Goal: Task Accomplishment & Management: Use online tool/utility

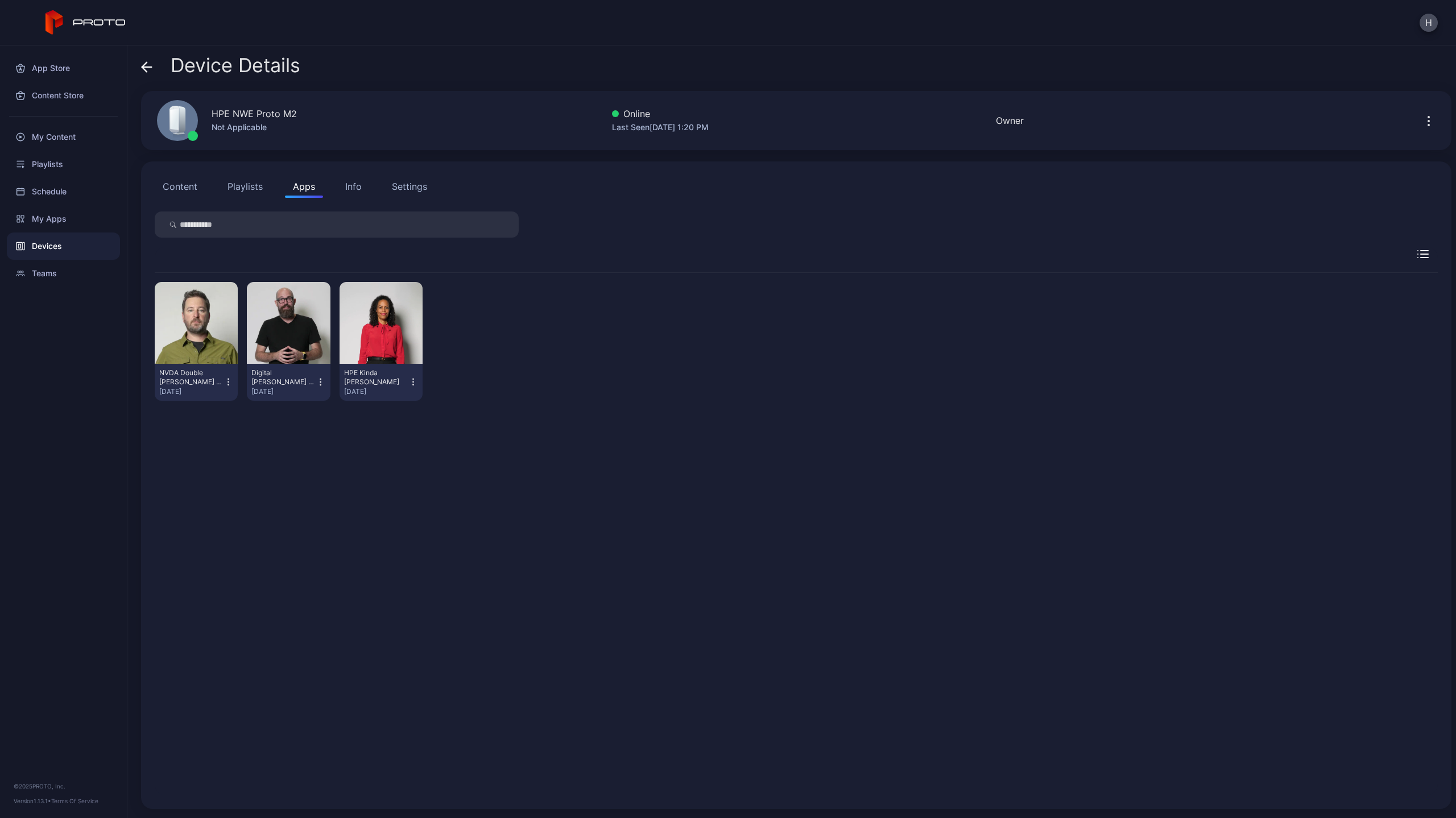
click at [316, 382] on icon "button" at bounding box center [321, 382] width 10 height 11
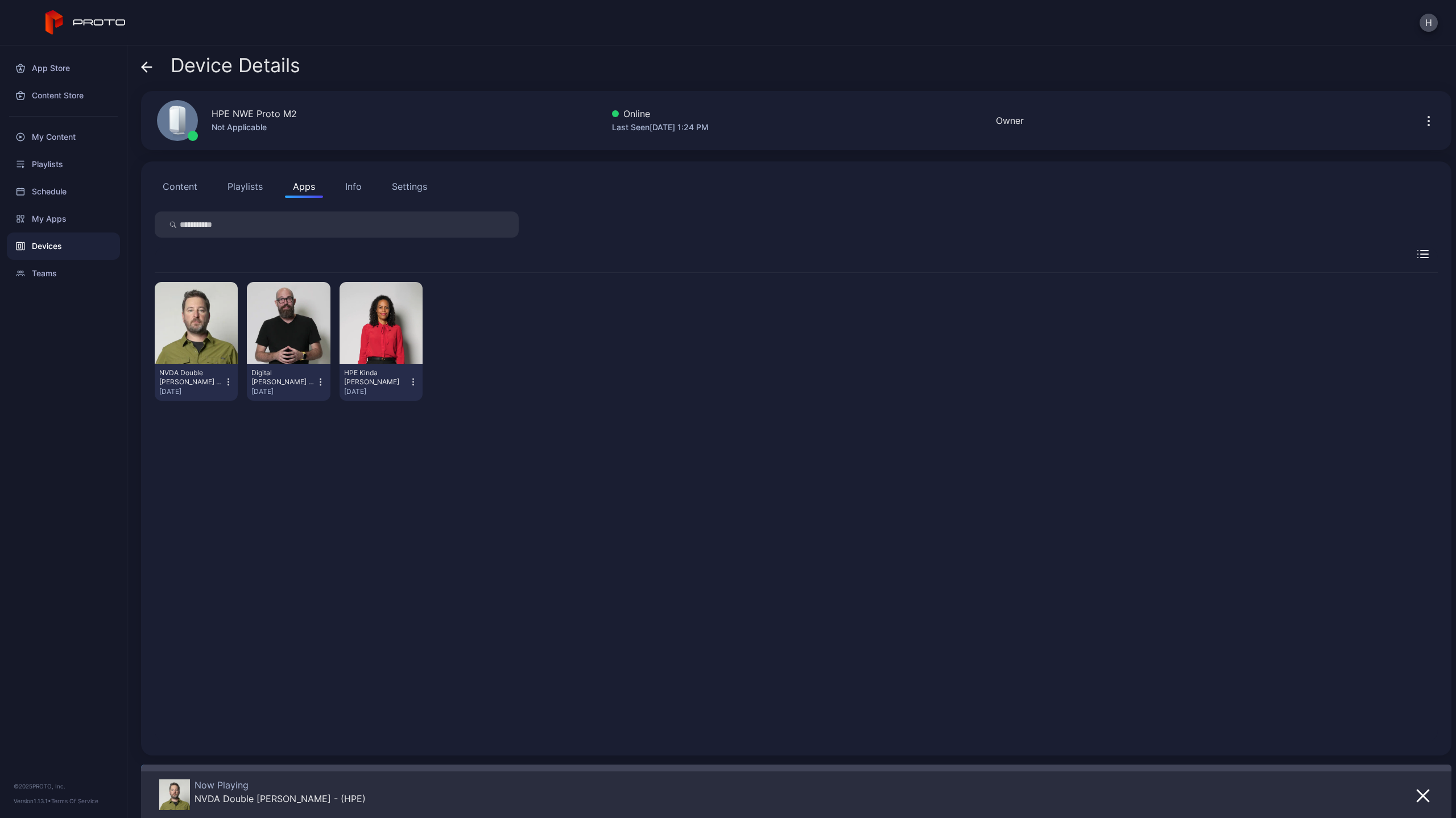
click at [318, 382] on icon "button" at bounding box center [321, 382] width 10 height 11
click at [295, 389] on div "[DATE]" at bounding box center [283, 391] width 65 height 9
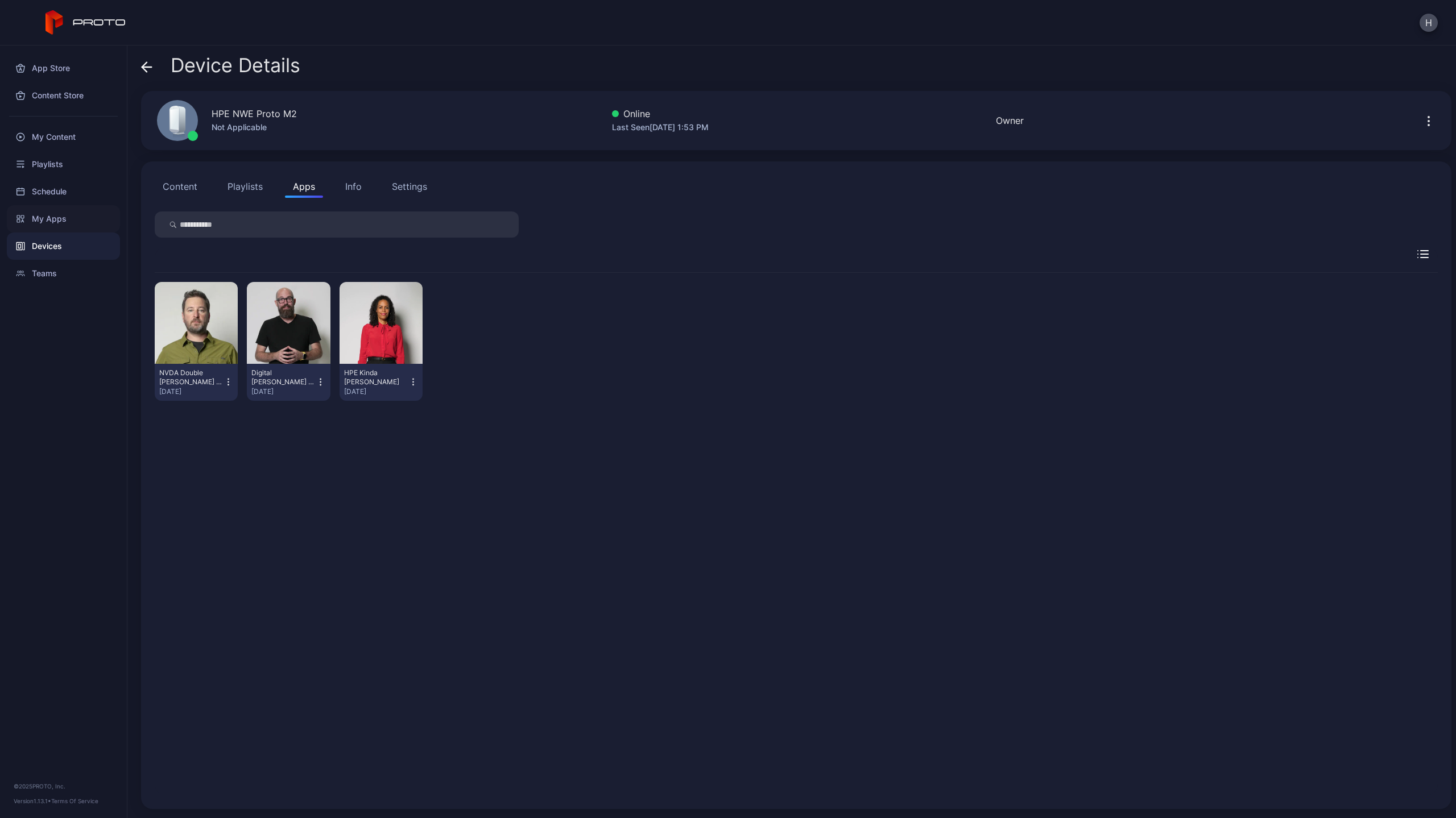
click at [52, 219] on div "My Apps" at bounding box center [63, 218] width 113 height 27
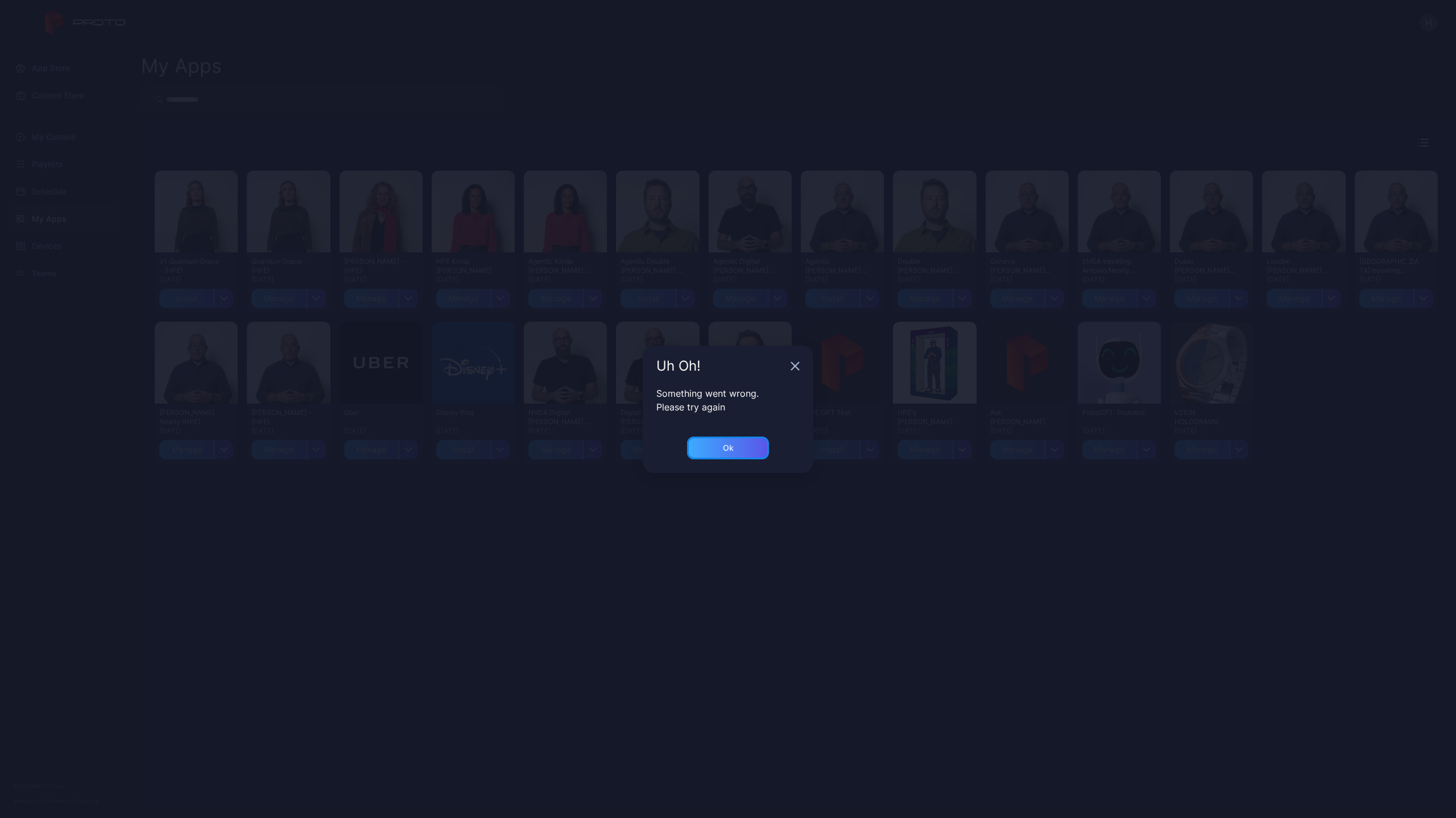
click at [746, 448] on div "Ok" at bounding box center [728, 448] width 82 height 23
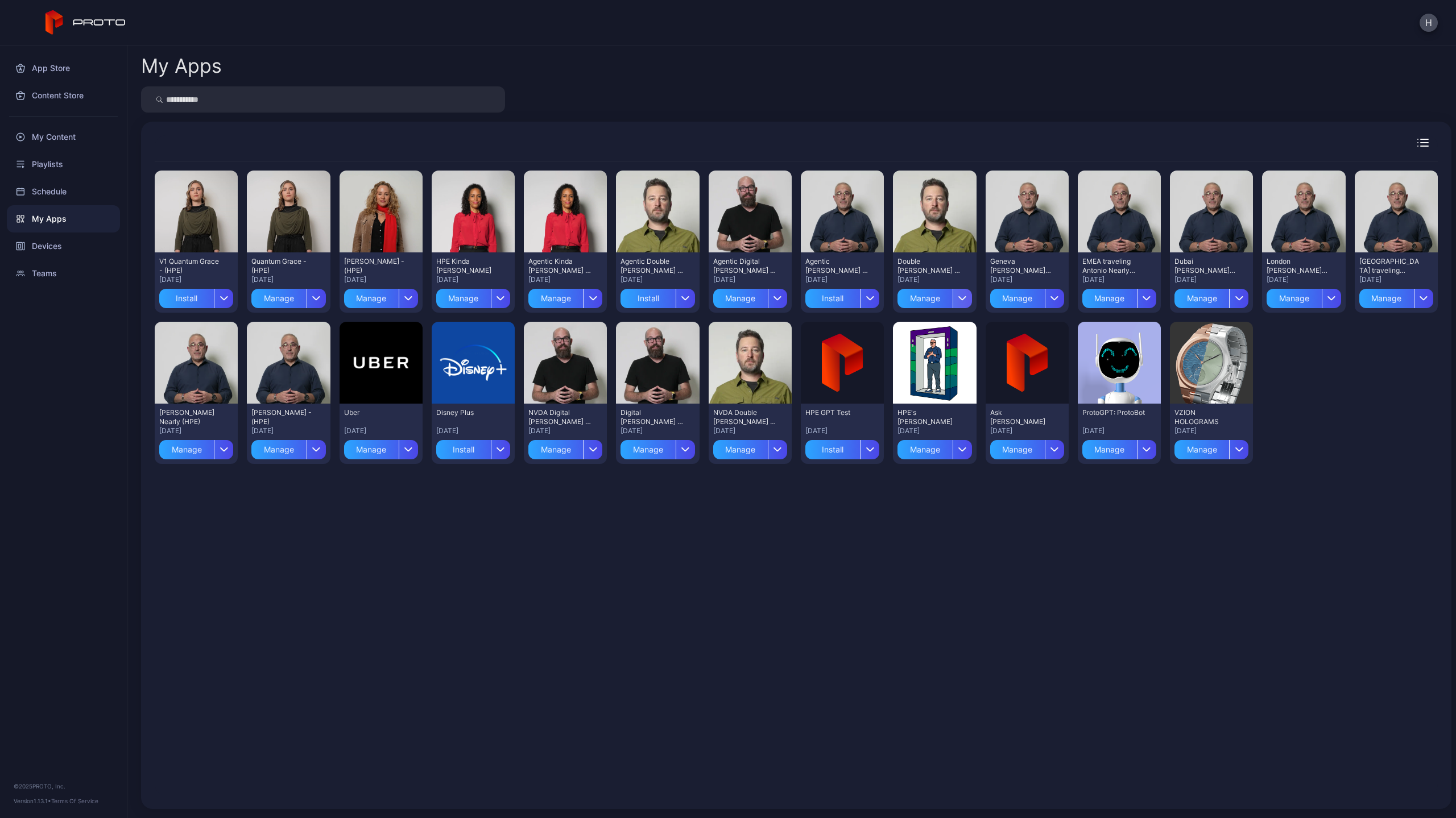
click at [958, 297] on icon "button" at bounding box center [962, 299] width 8 height 5
click at [957, 267] on div "Double [PERSON_NAME] - (HPE) [DATE]" at bounding box center [934, 270] width 74 height 27
drag, startPoint x: 957, startPoint y: 267, endPoint x: 941, endPoint y: 145, distance: 123.0
click at [941, 145] on div at bounding box center [796, 148] width 1283 height 26
click at [82, 438] on div "App Store Content Store My Content Playlists Schedule My Apps Devices Teams © 2…" at bounding box center [64, 432] width 128 height 772
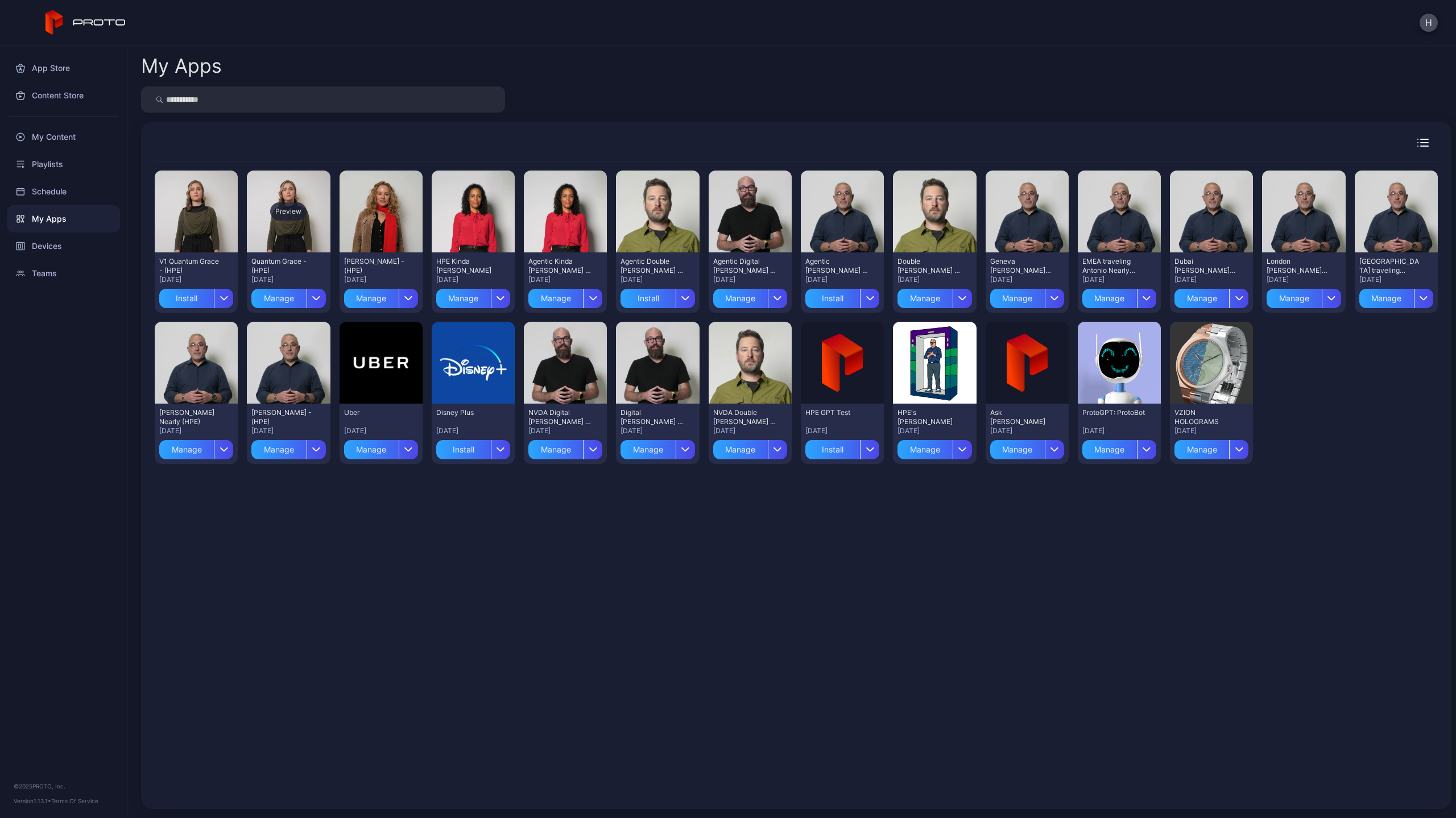
click at [281, 228] on div "Preview" at bounding box center [288, 211] width 83 height 82
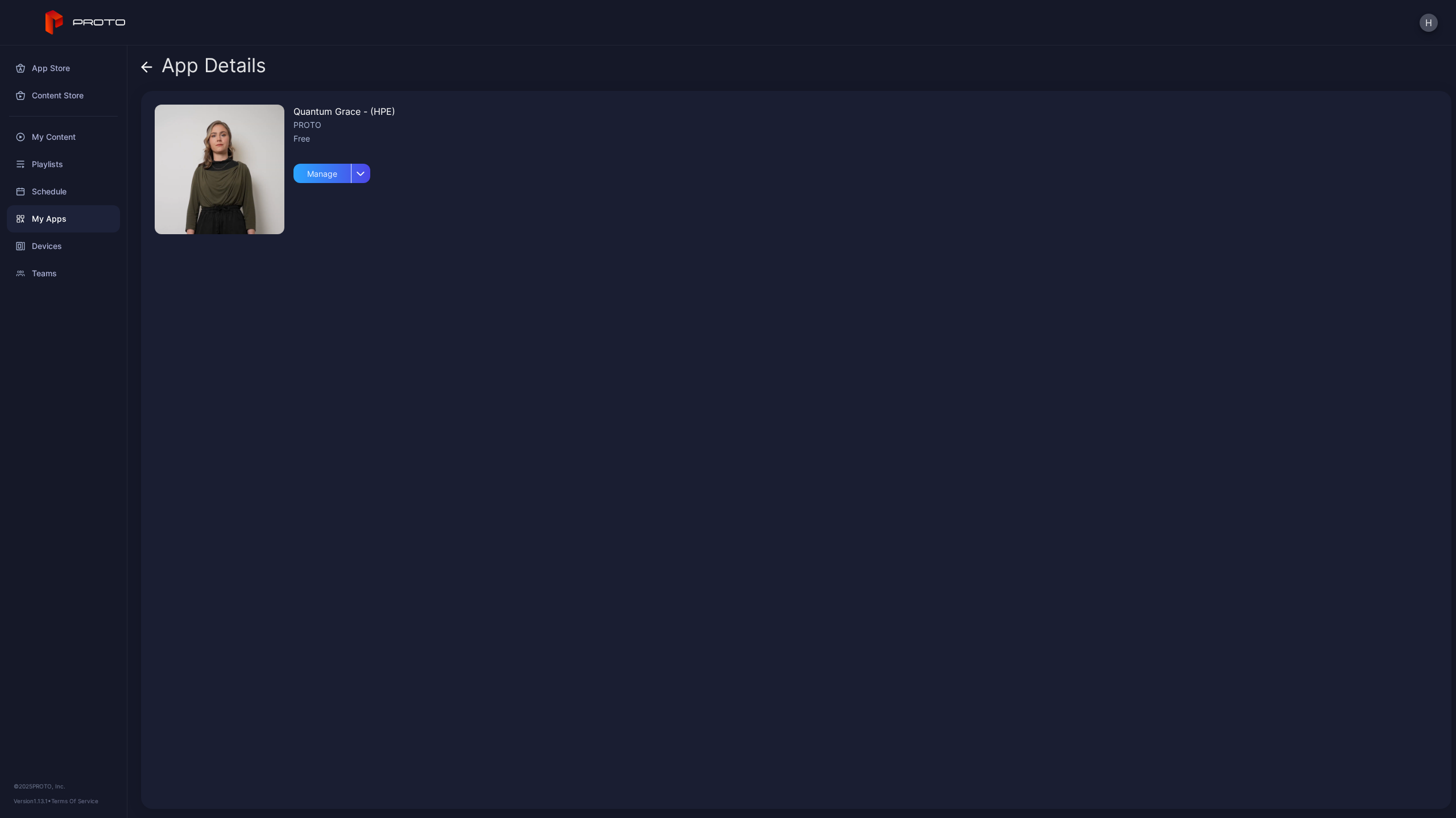
click at [221, 222] on img at bounding box center [219, 169] width 129 height 129
click at [316, 173] on div "Manage" at bounding box center [322, 173] width 57 height 20
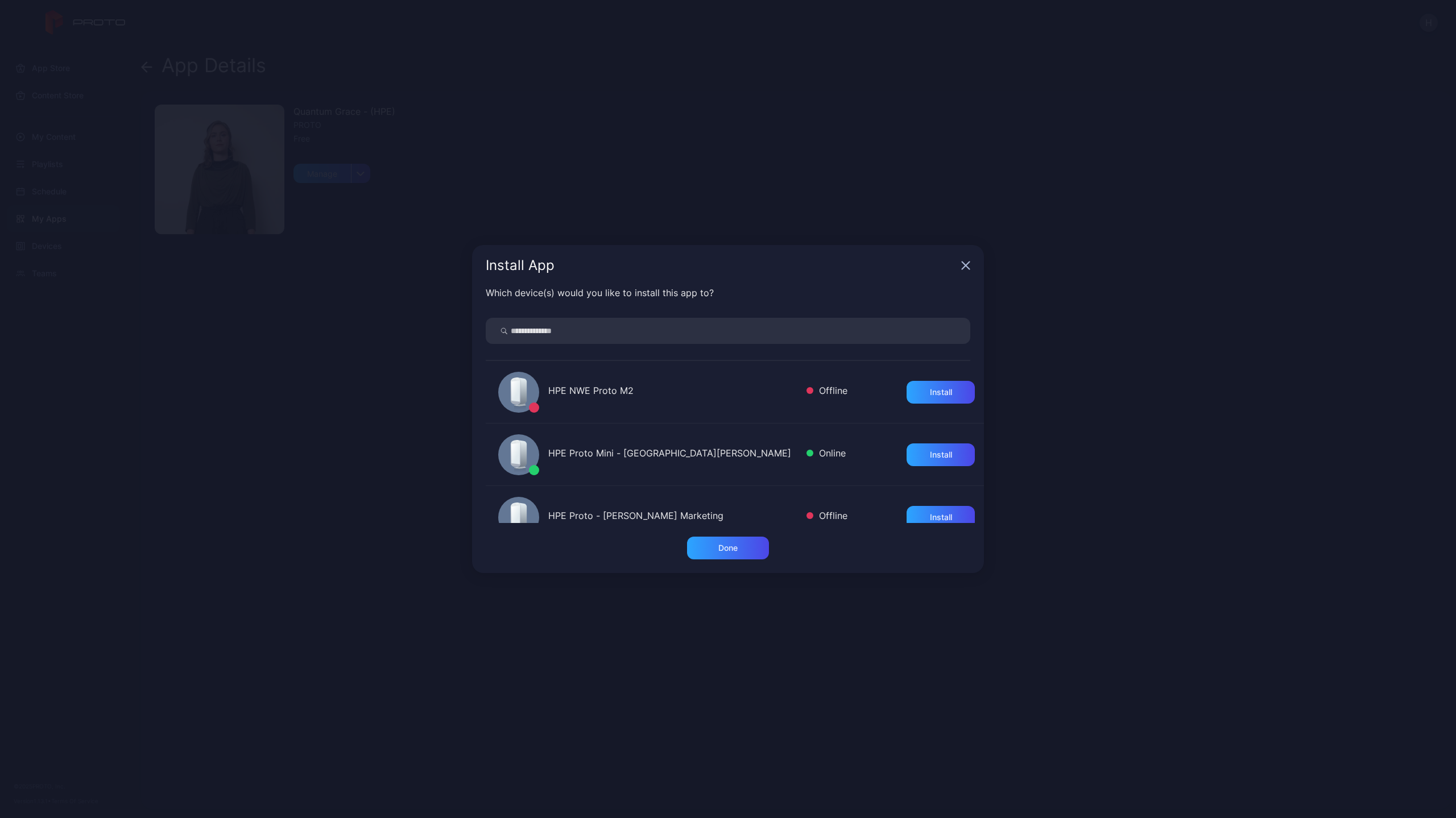
click at [968, 265] on icon "button" at bounding box center [965, 265] width 9 height 9
